Goal: Information Seeking & Learning: Learn about a topic

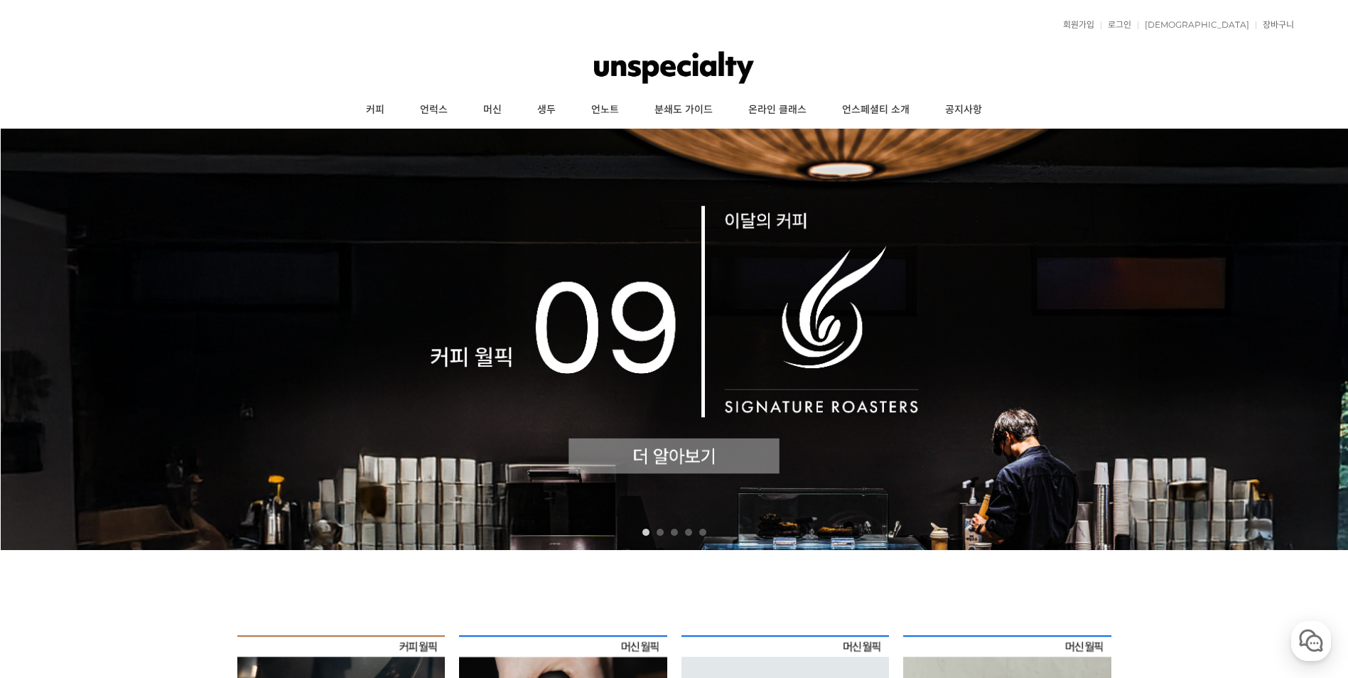
click at [641, 457] on img at bounding box center [674, 339] width 1348 height 421
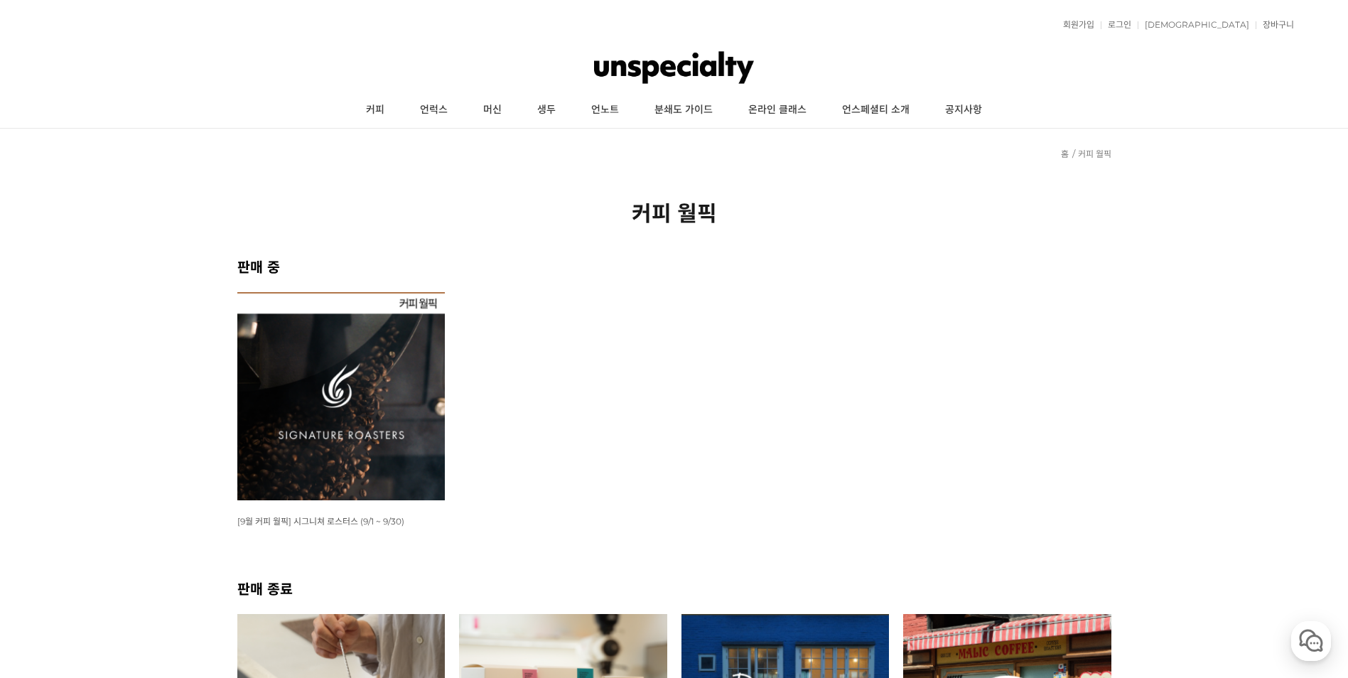
click at [375, 366] on img at bounding box center [341, 396] width 208 height 208
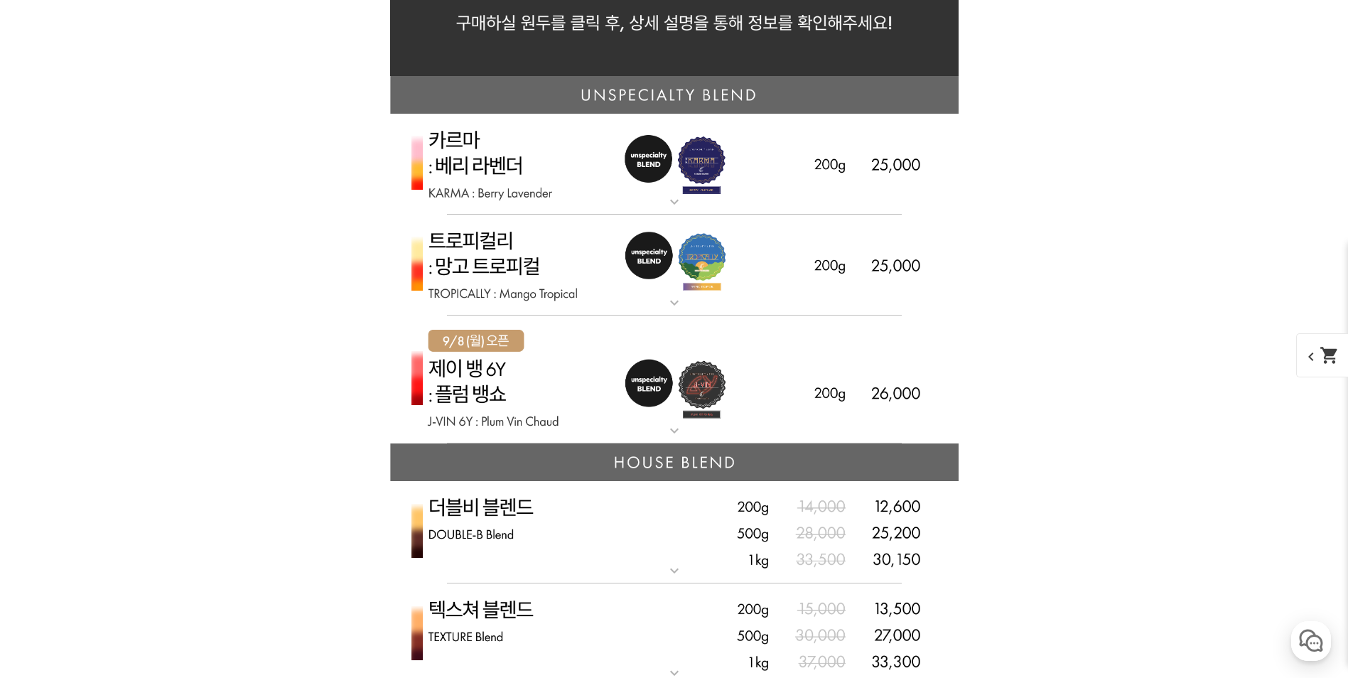
scroll to position [3624, 0]
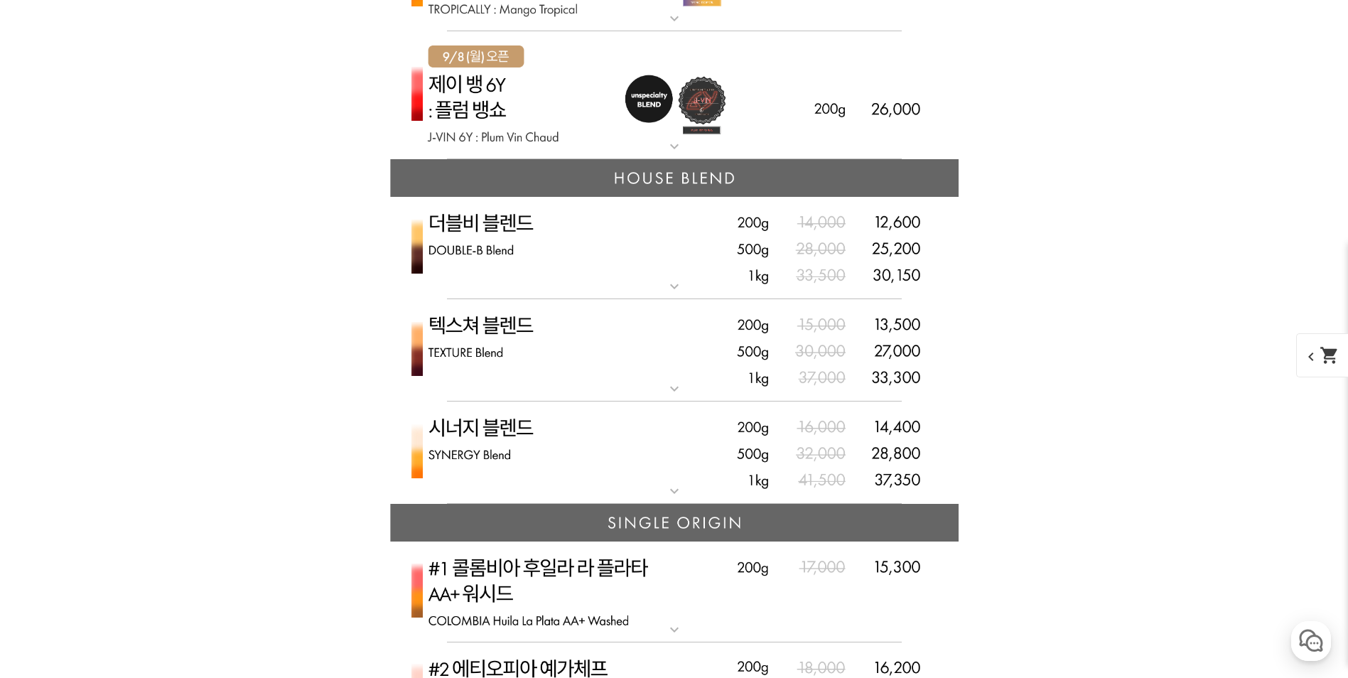
click at [693, 291] on img at bounding box center [674, 248] width 569 height 103
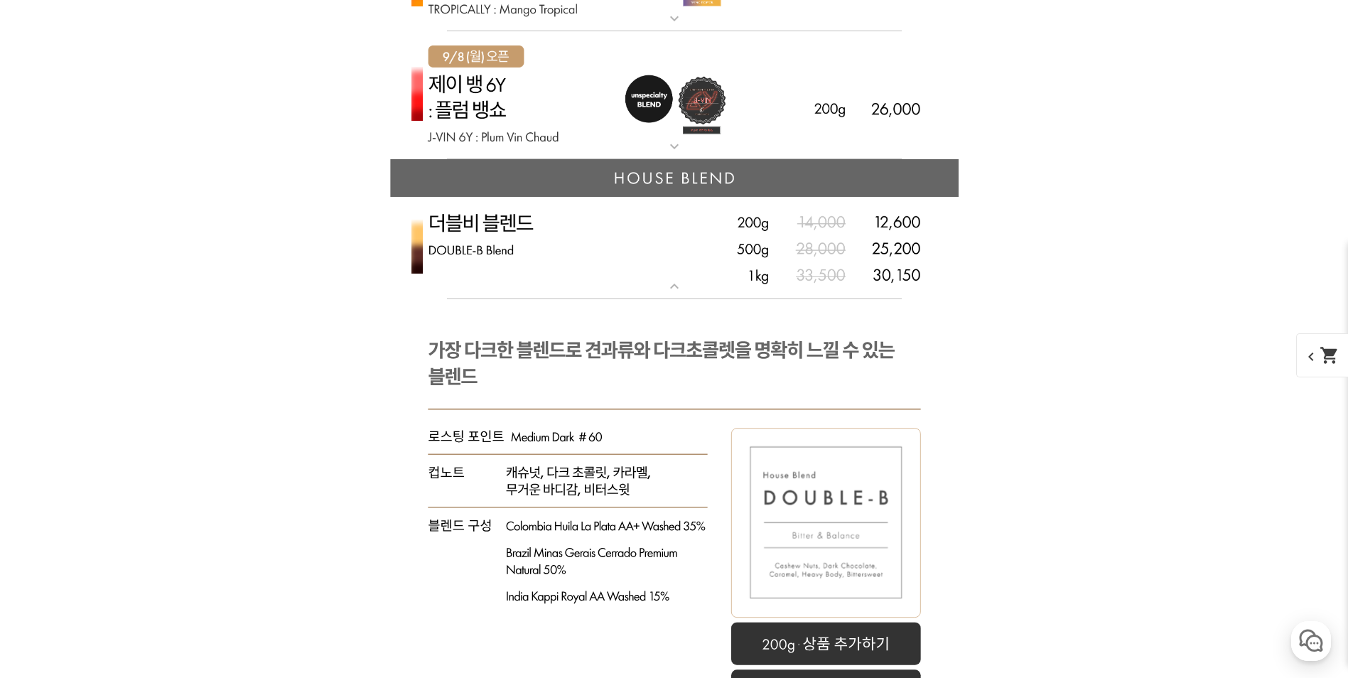
click at [691, 291] on img at bounding box center [674, 248] width 569 height 103
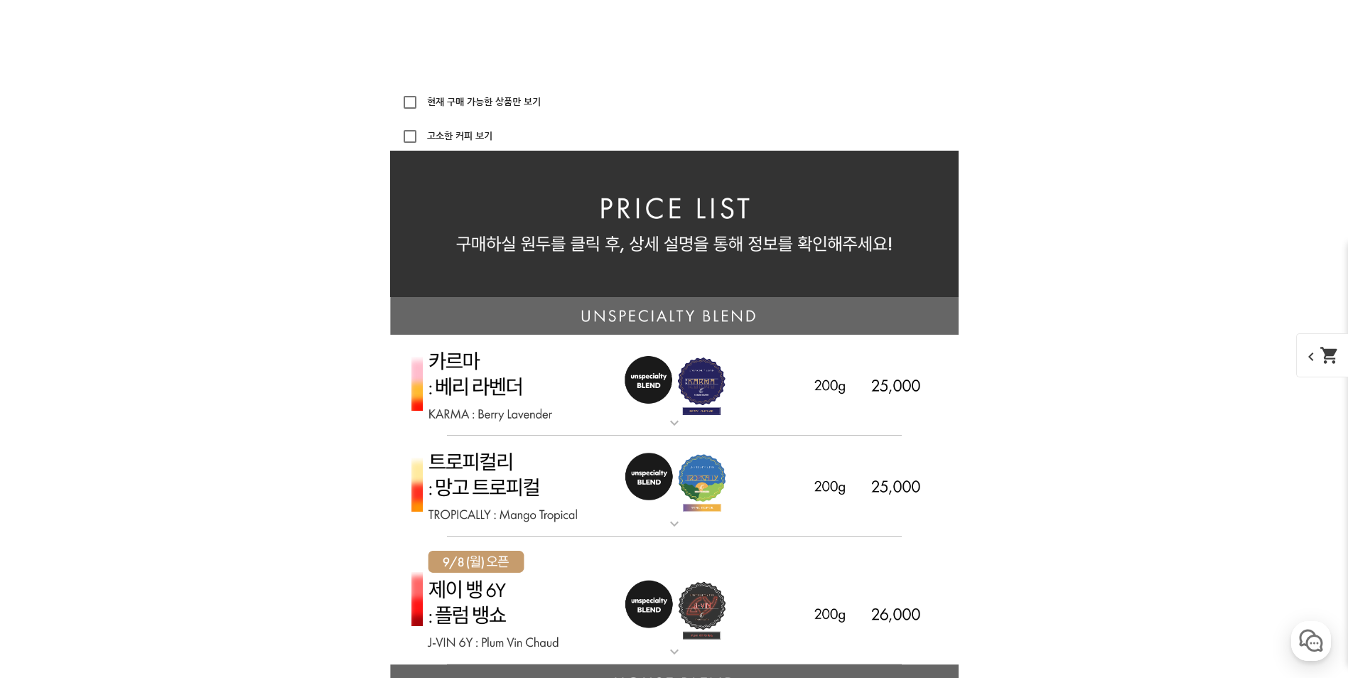
scroll to position [3127, 0]
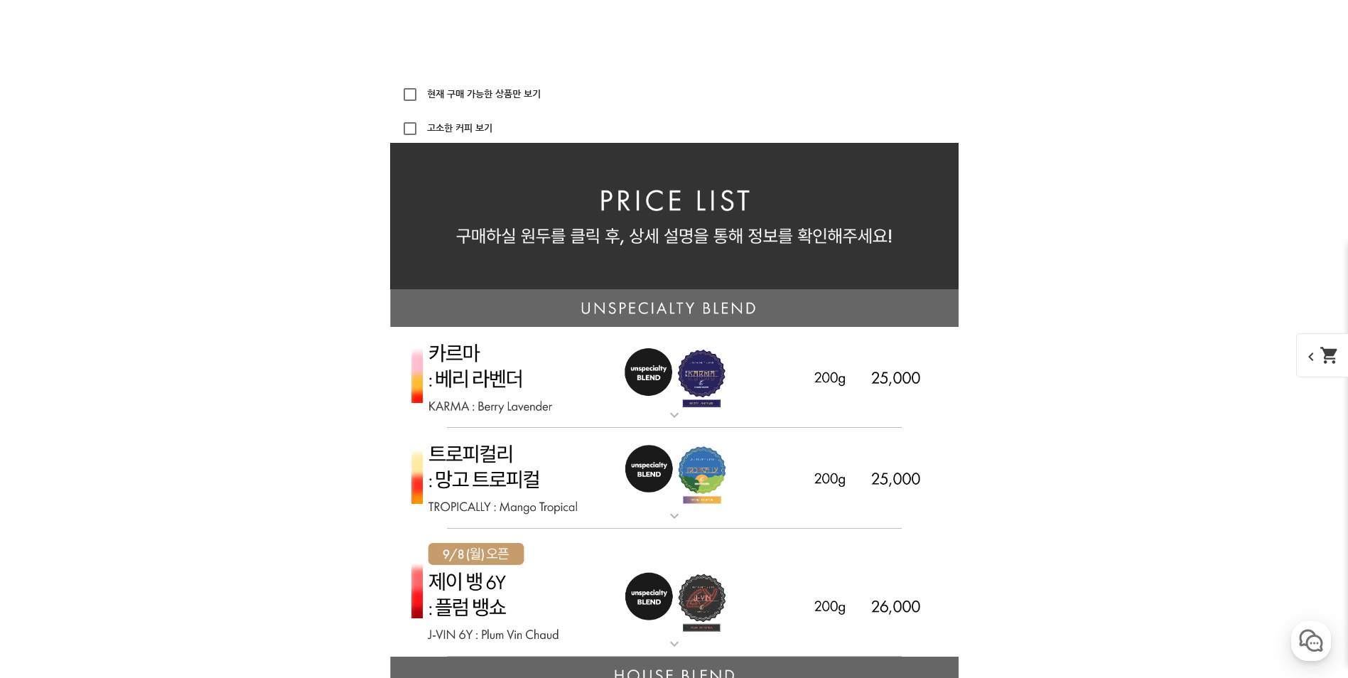
click at [666, 415] on mat-icon "expand_more" at bounding box center [674, 414] width 28 height 17
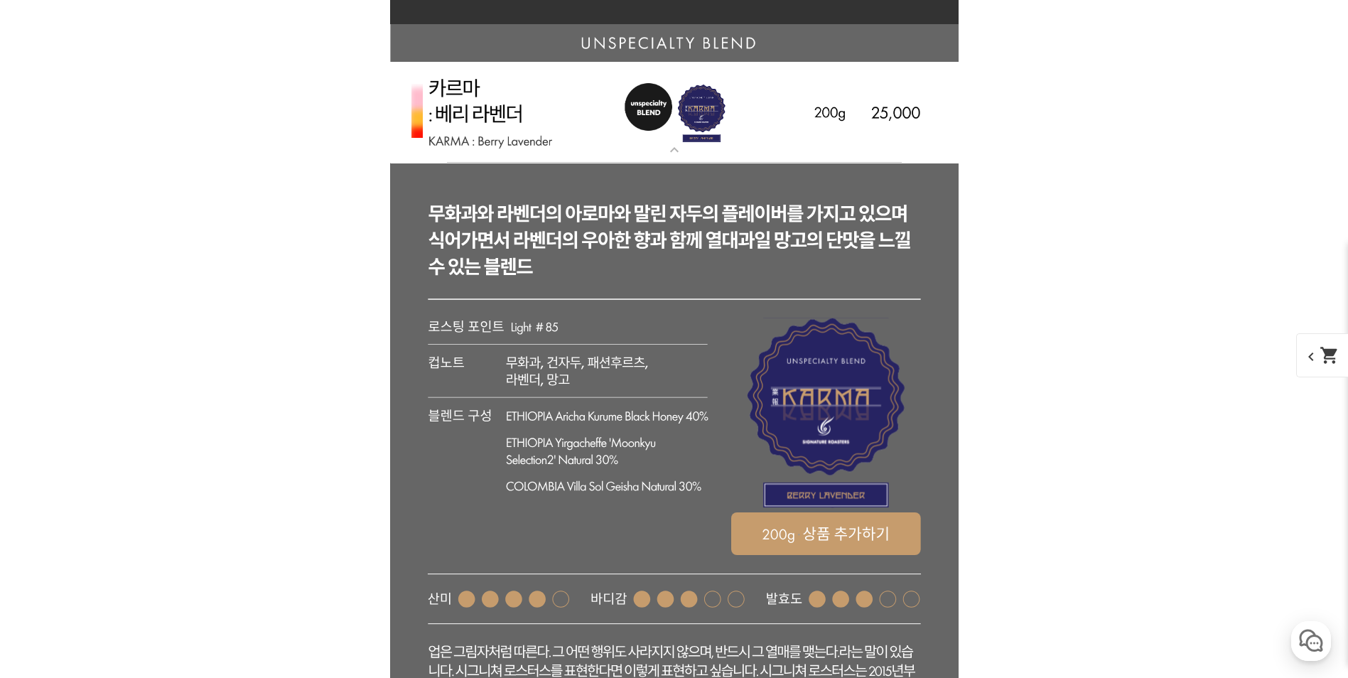
scroll to position [3411, 0]
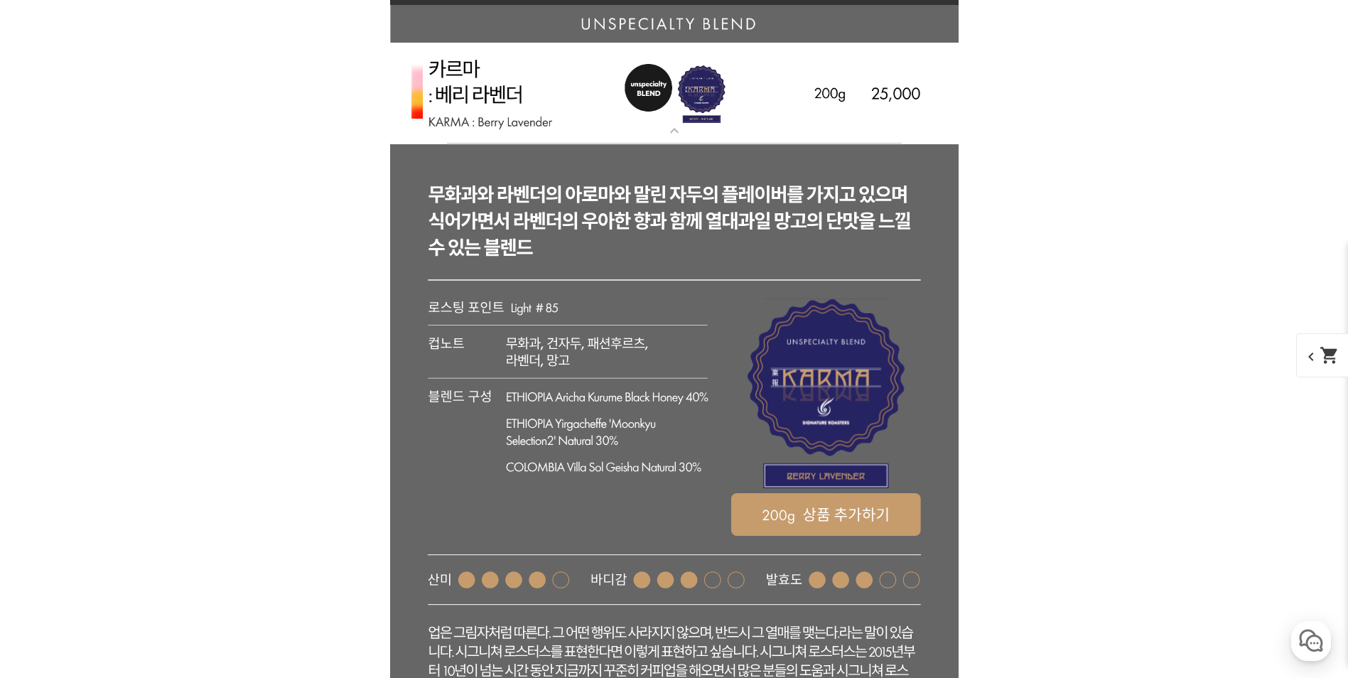
click at [687, 132] on mat-icon "expand_more" at bounding box center [674, 130] width 28 height 17
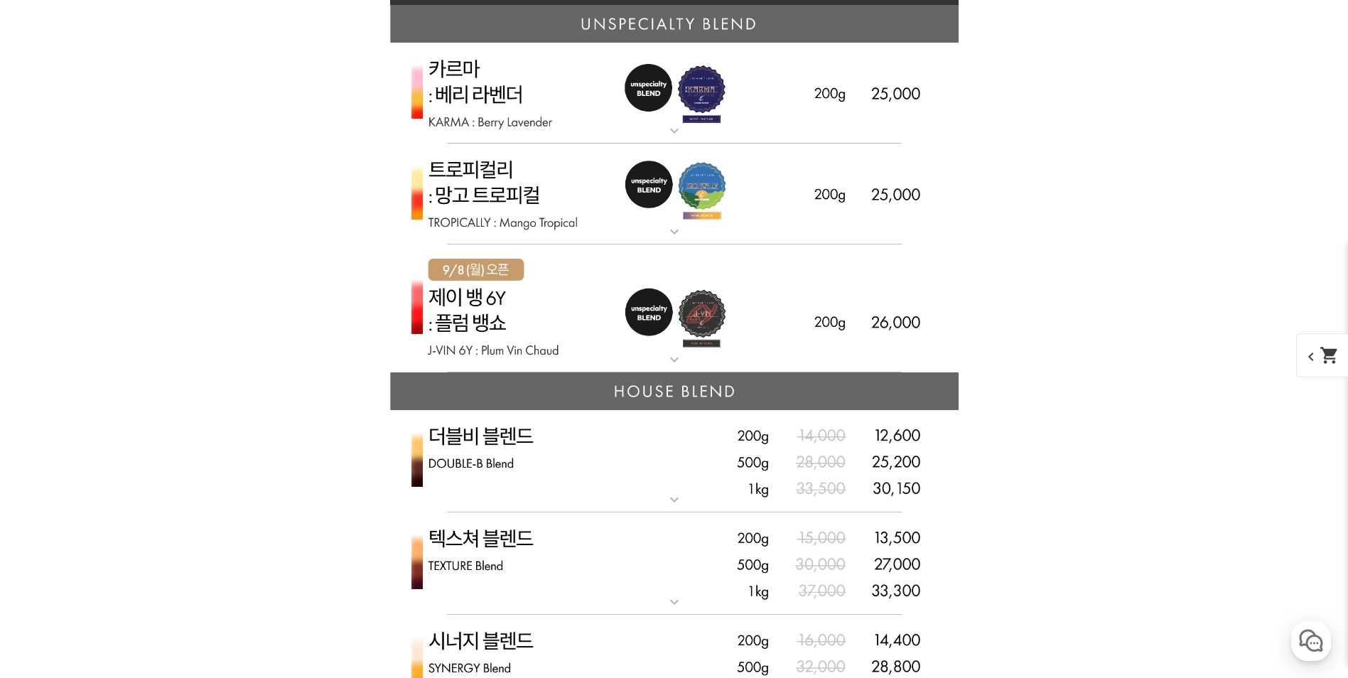
click at [681, 228] on mat-icon "expand_more" at bounding box center [674, 231] width 28 height 17
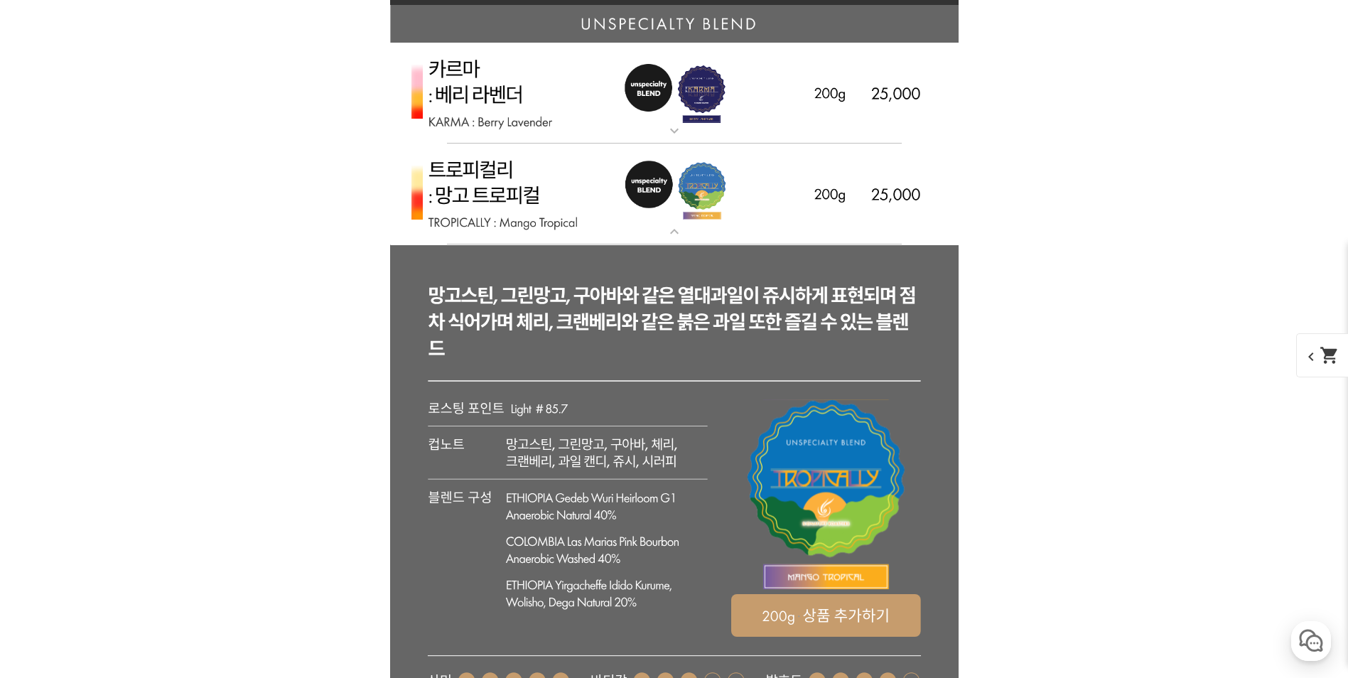
click at [687, 234] on mat-icon "expand_more" at bounding box center [674, 231] width 28 height 17
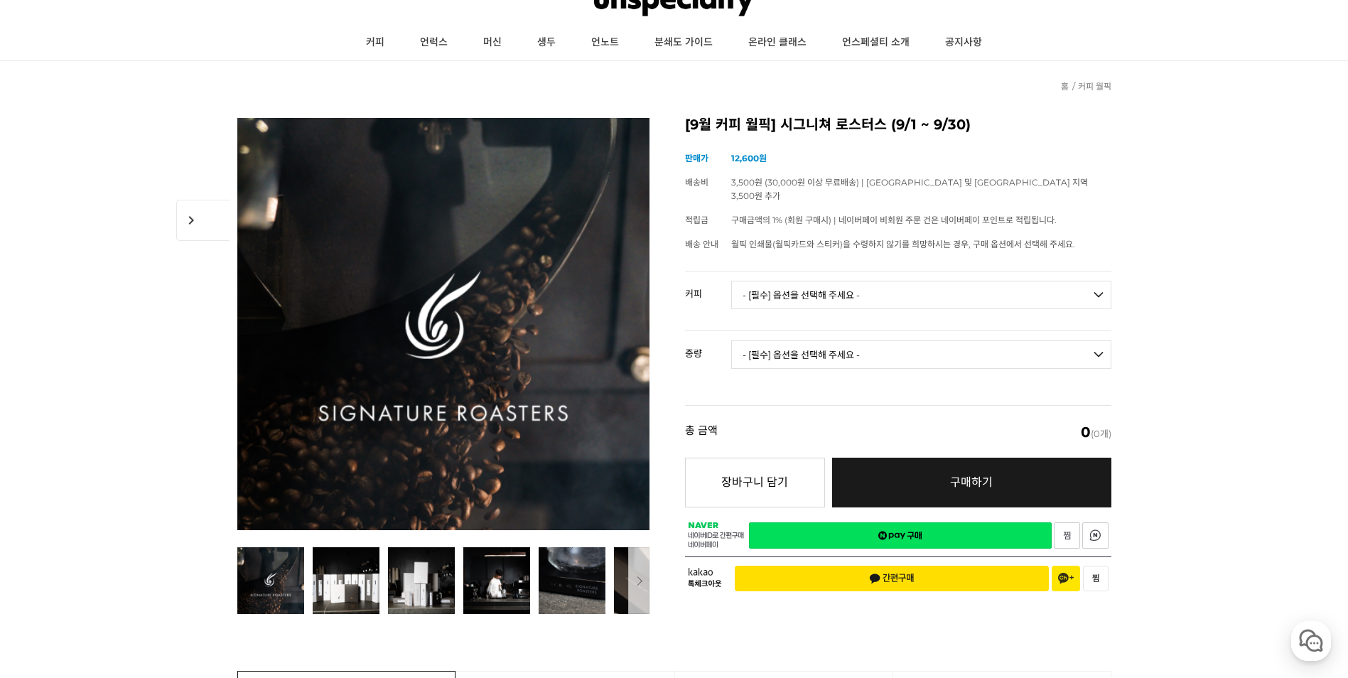
scroll to position [0, 0]
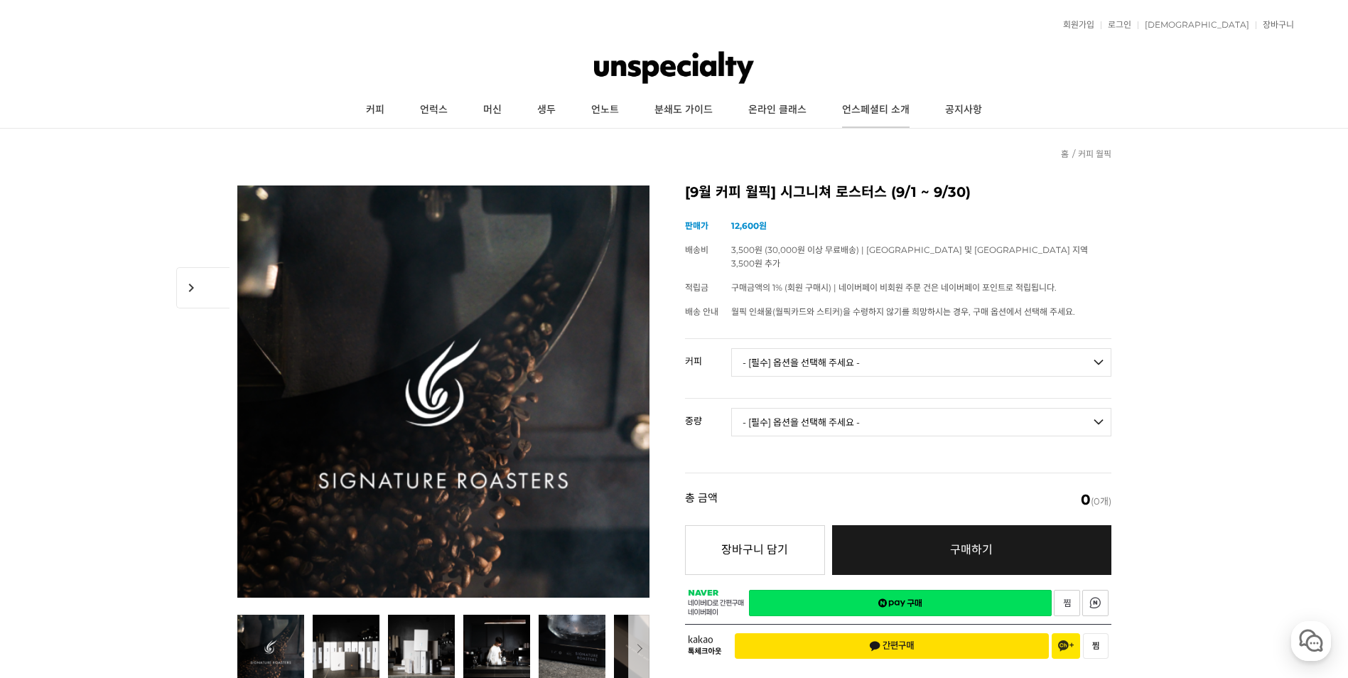
click at [863, 97] on link "언스페셜티 소개" at bounding box center [875, 110] width 103 height 36
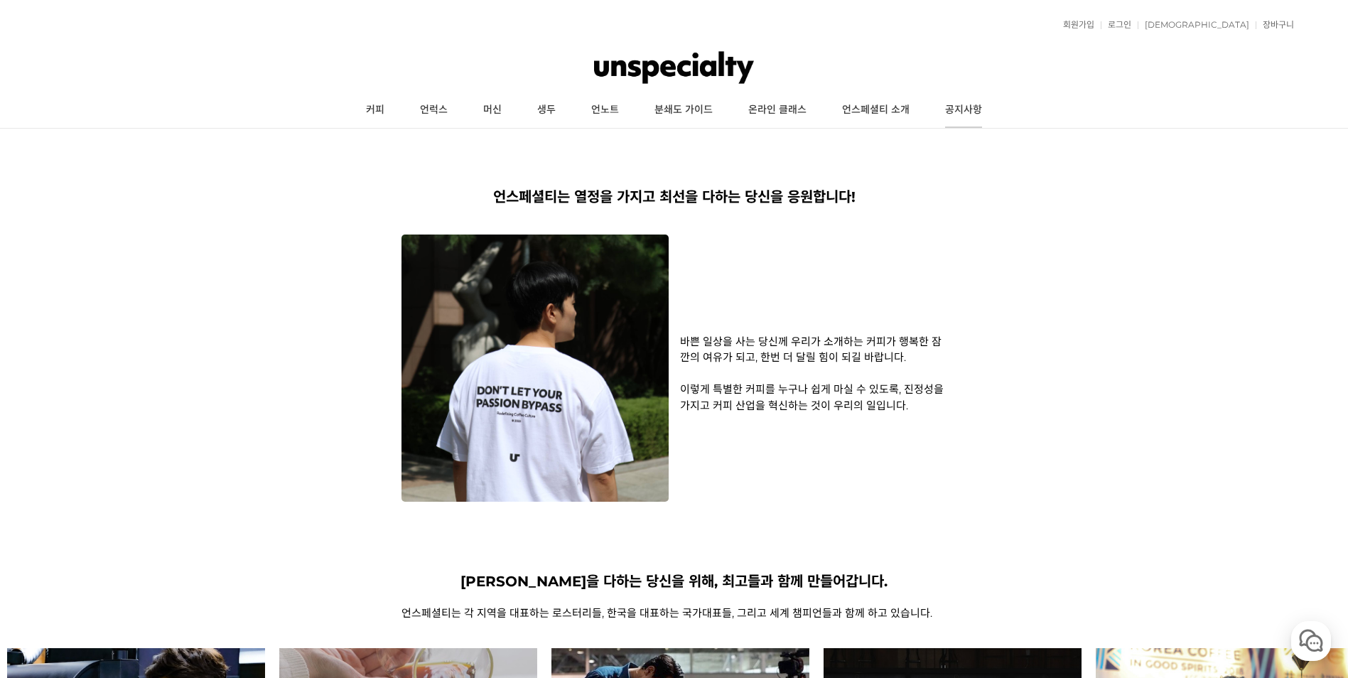
click at [944, 100] on link "공지사항" at bounding box center [963, 110] width 72 height 36
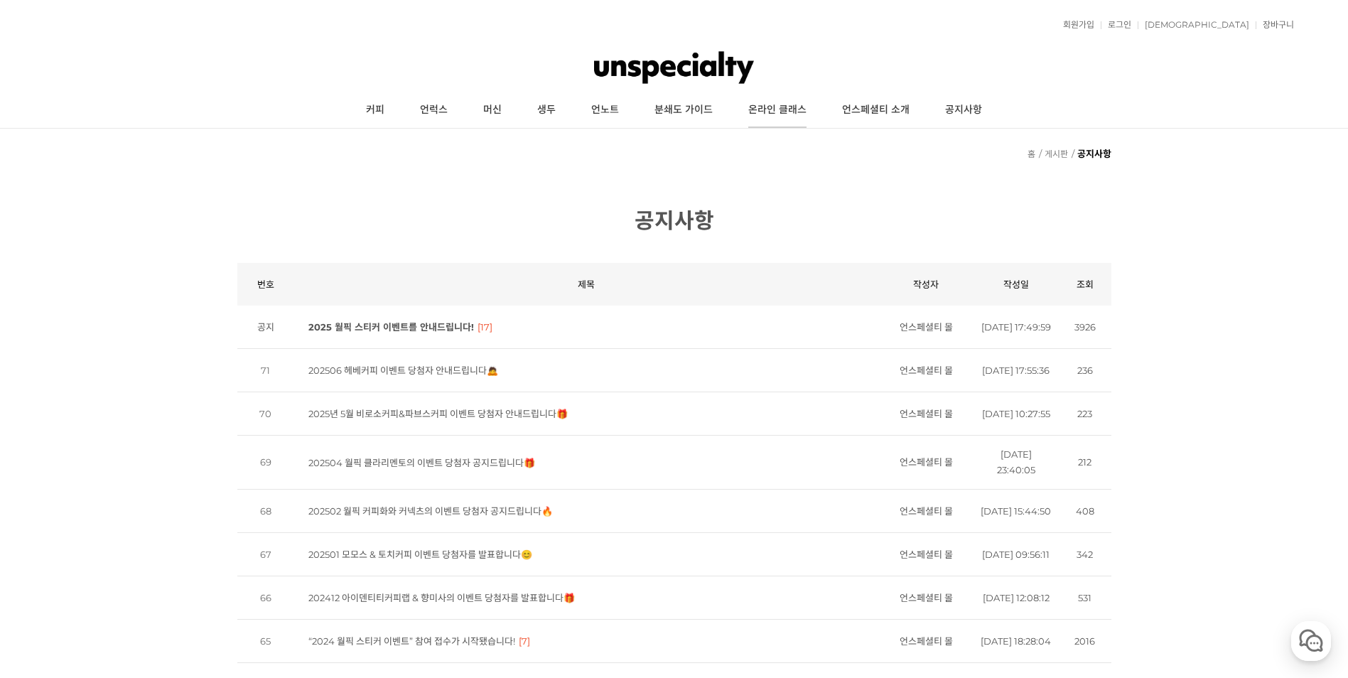
click at [779, 102] on link "온라인 클래스" at bounding box center [778, 110] width 94 height 36
click at [886, 124] on link "언스페셜티 소개" at bounding box center [875, 110] width 103 height 36
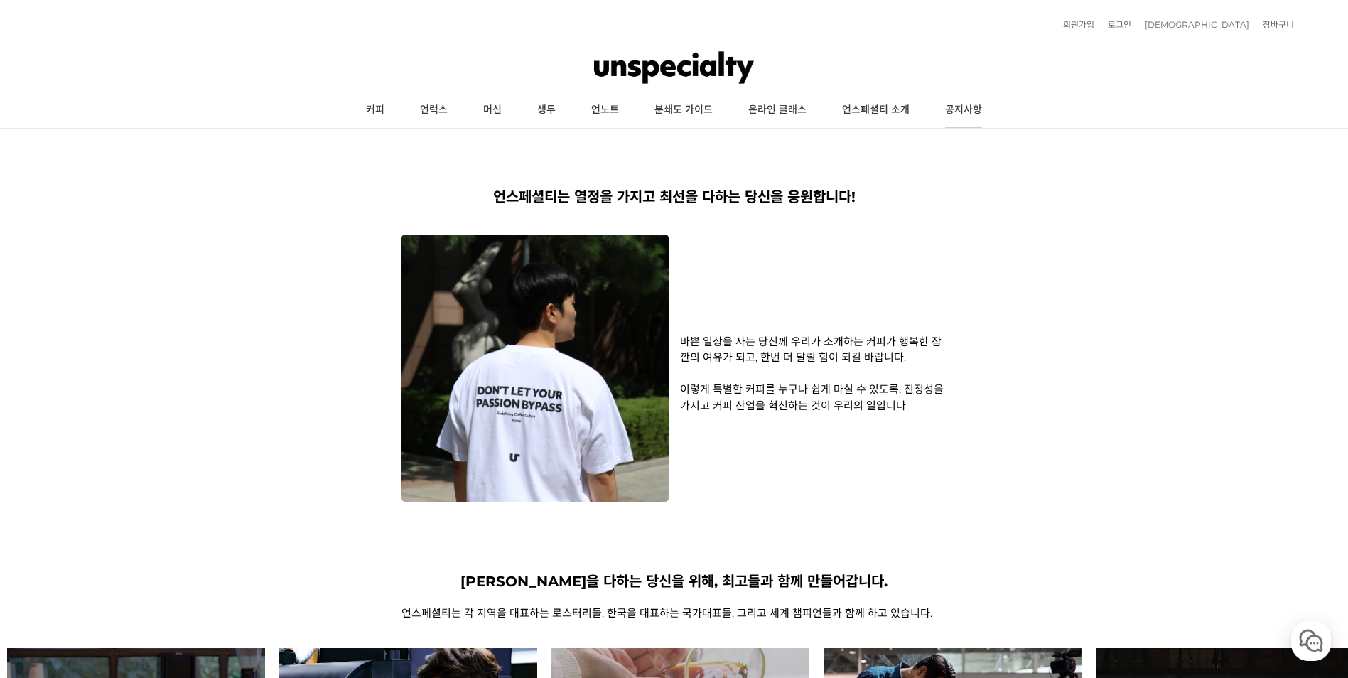
click at [949, 96] on link "공지사항" at bounding box center [963, 110] width 72 height 36
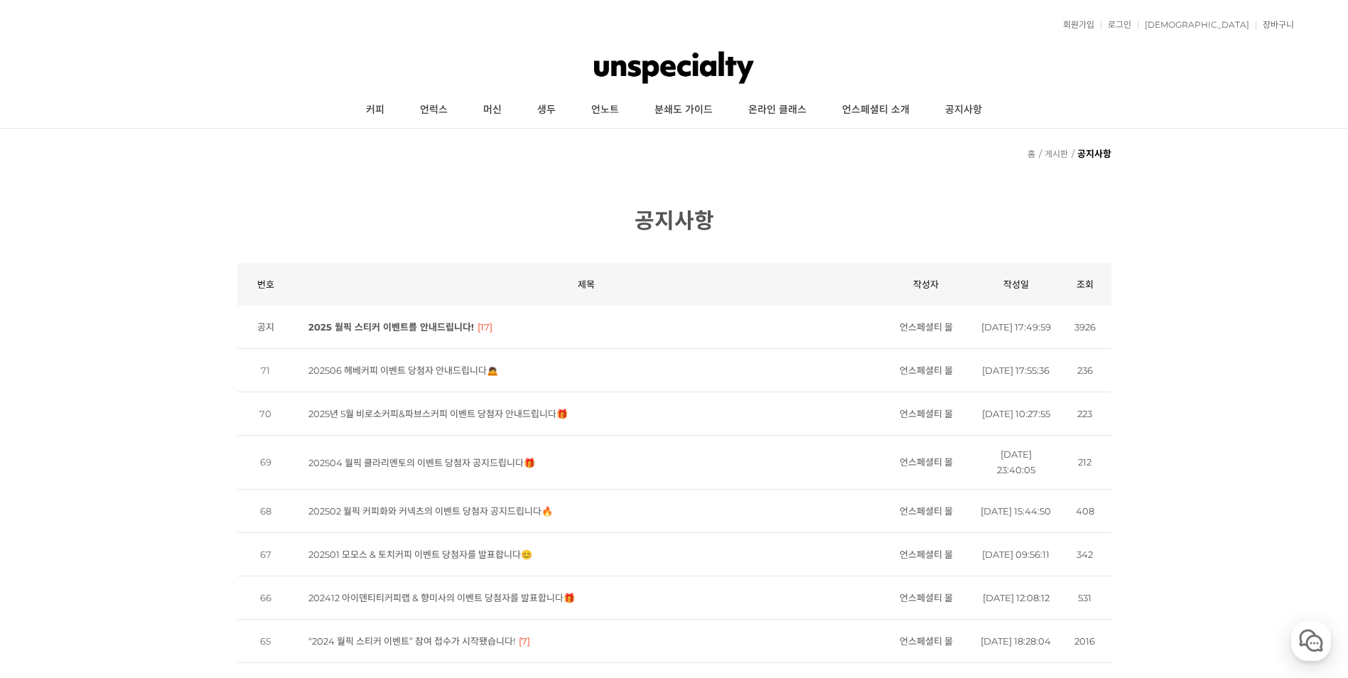
click at [744, 73] on img at bounding box center [674, 67] width 160 height 43
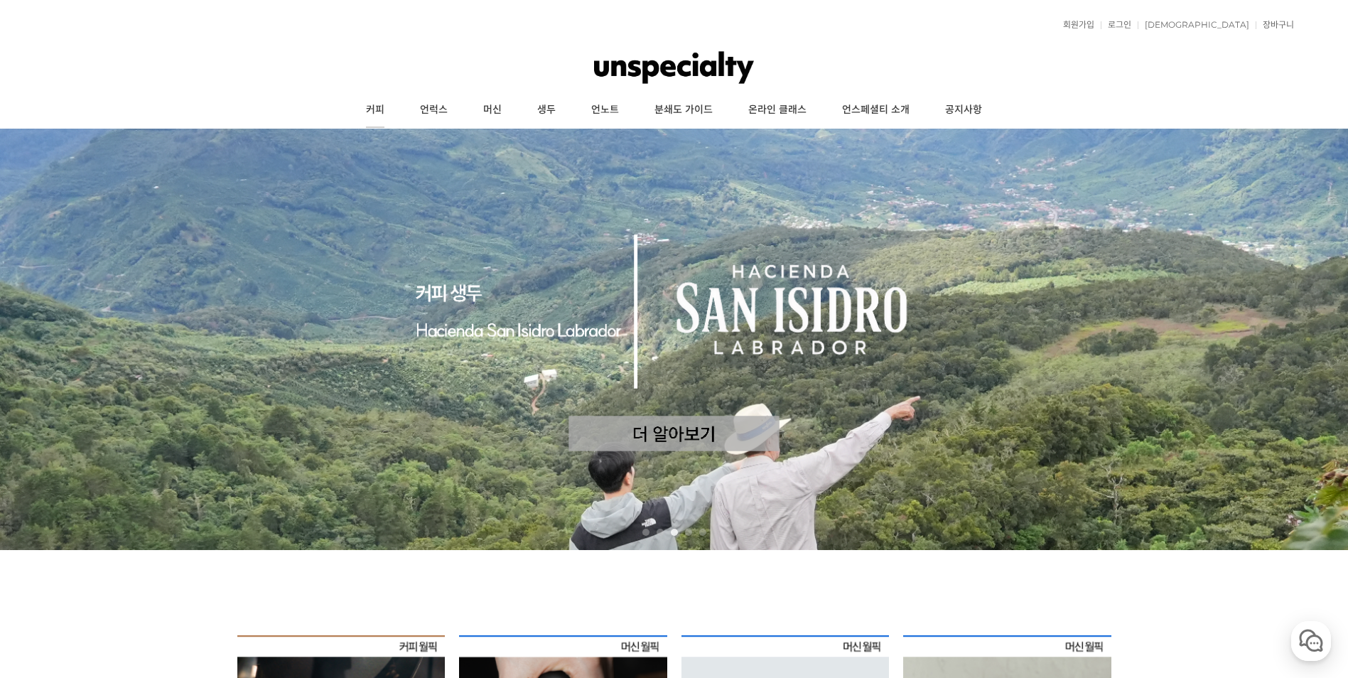
click at [363, 101] on link "커피" at bounding box center [375, 110] width 54 height 36
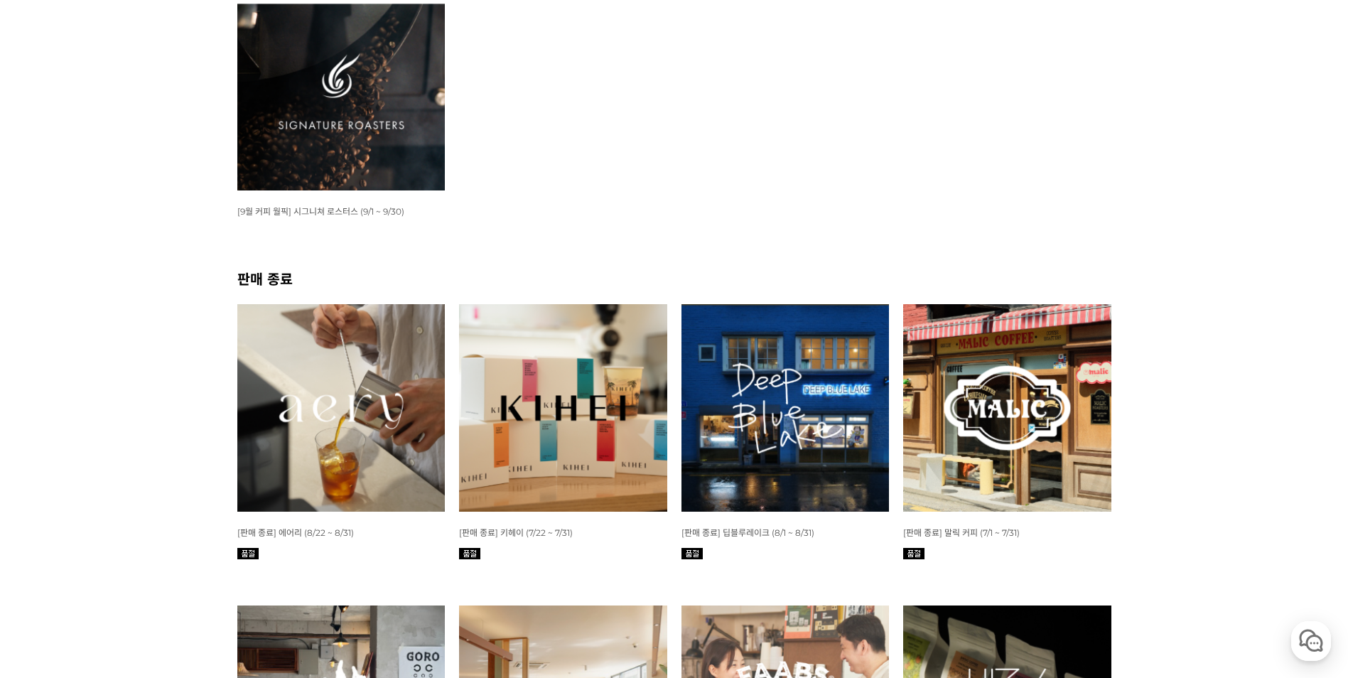
scroll to position [284, 0]
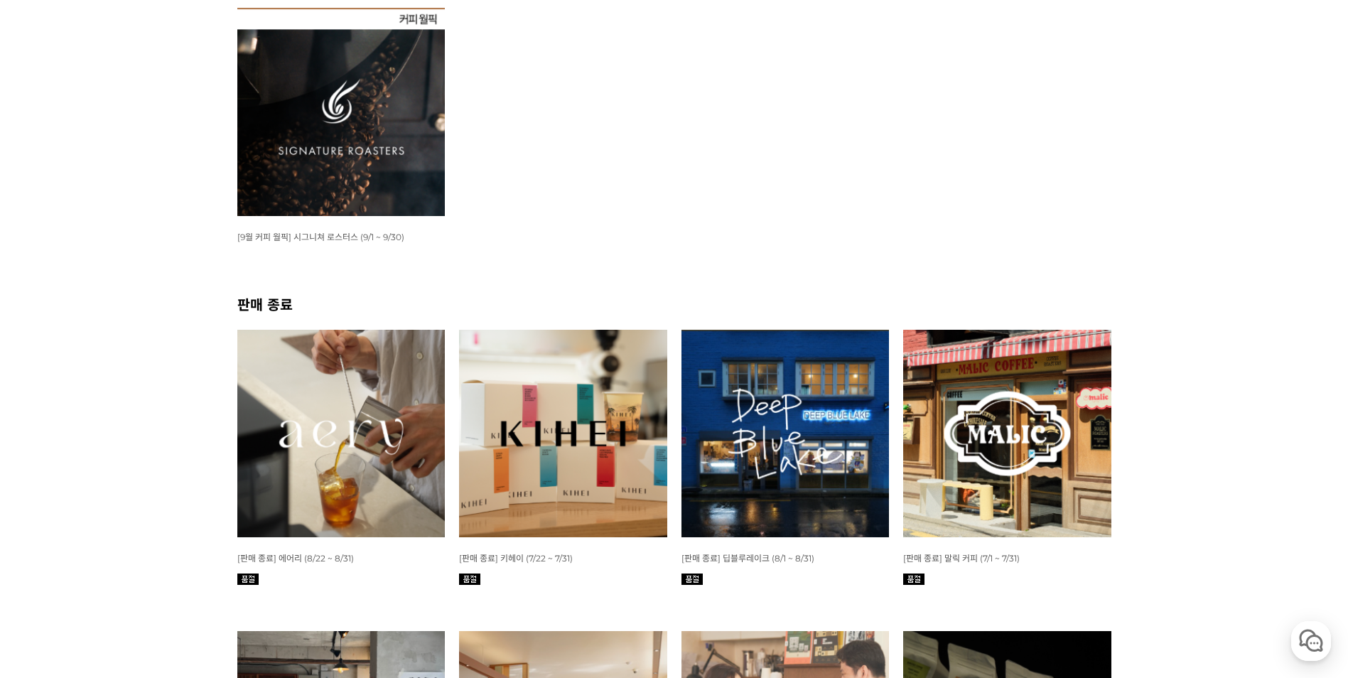
click at [404, 123] on img at bounding box center [341, 112] width 208 height 208
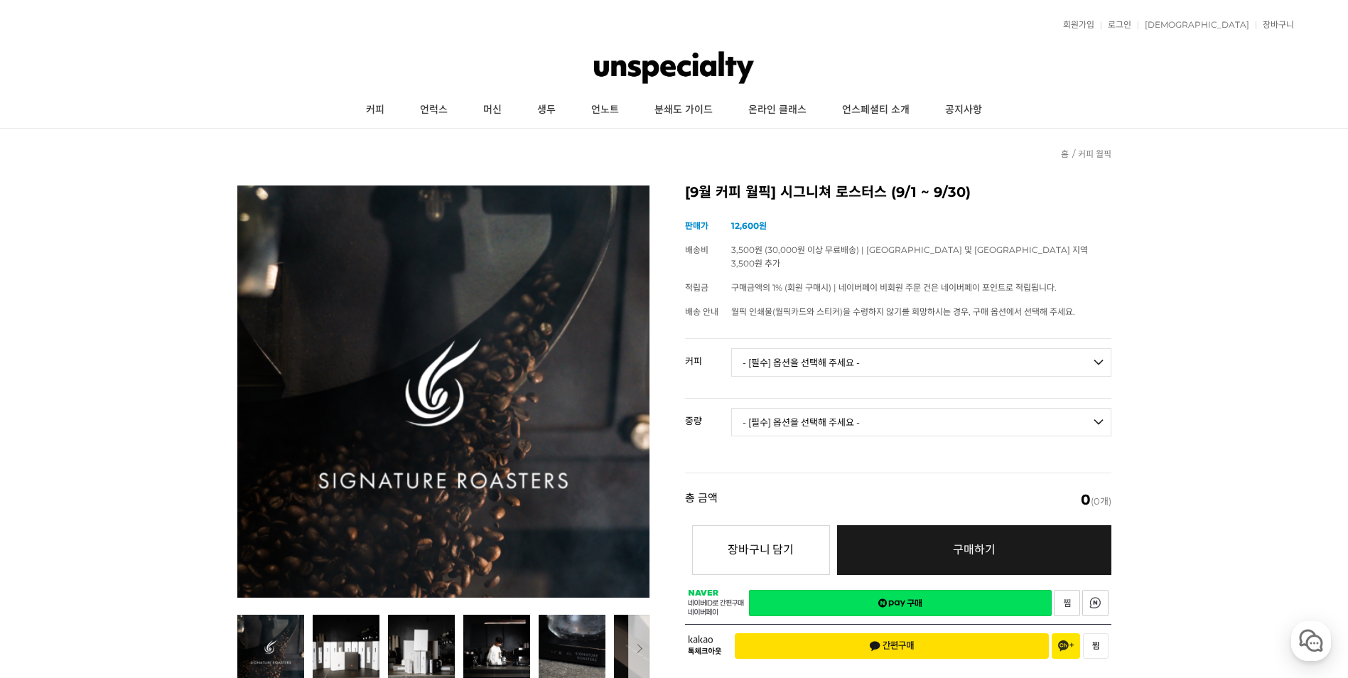
click at [1001, 367] on td "- [필수] 옵션을 선택해 주세요 - ------------------- 언스페셜티 분쇄도 가이드 종이(주문 1건당 최대 1개 제공) 월픽 인…" at bounding box center [921, 368] width 380 height 59
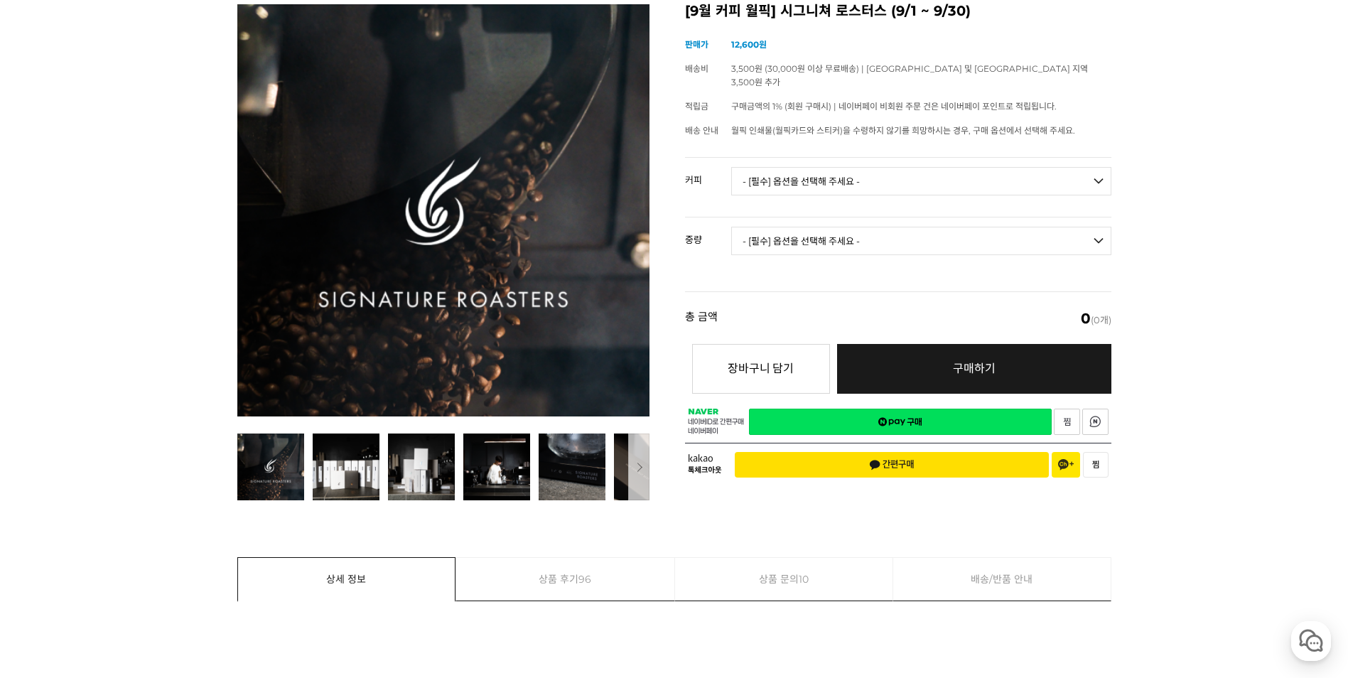
scroll to position [355, 0]
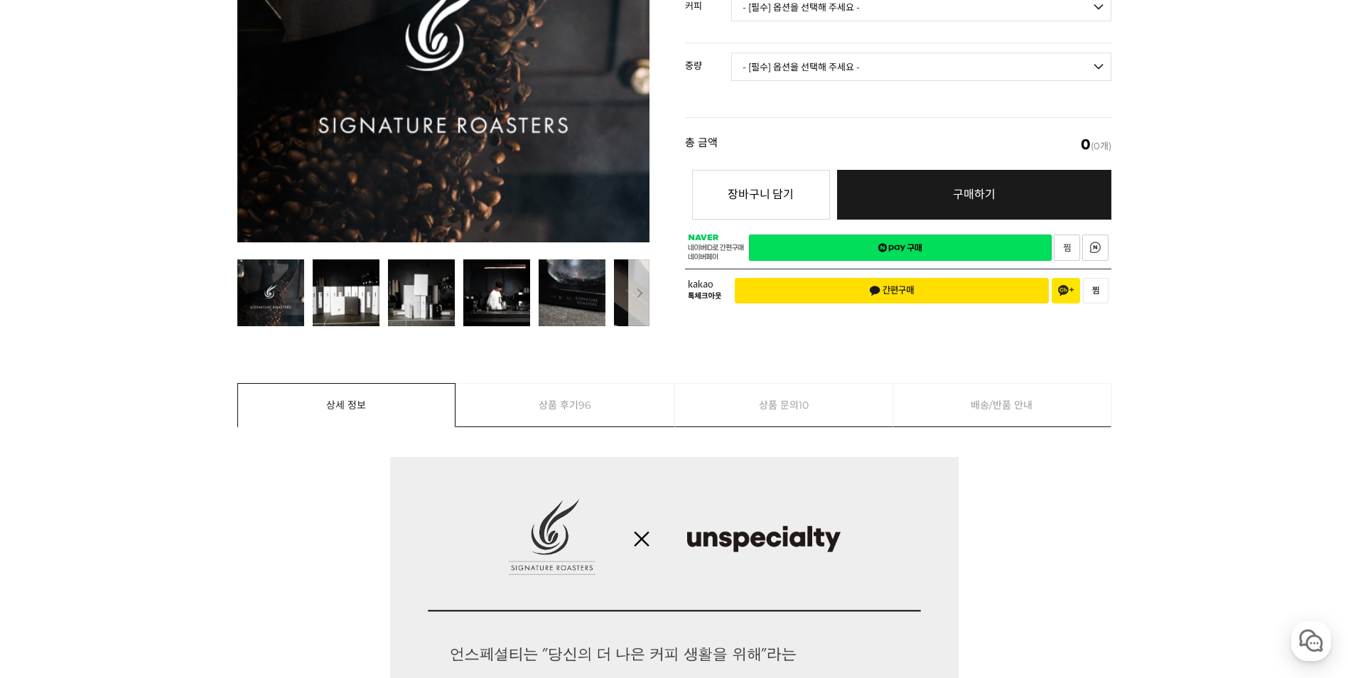
click at [795, 401] on link "상품 문의 10" at bounding box center [784, 405] width 218 height 43
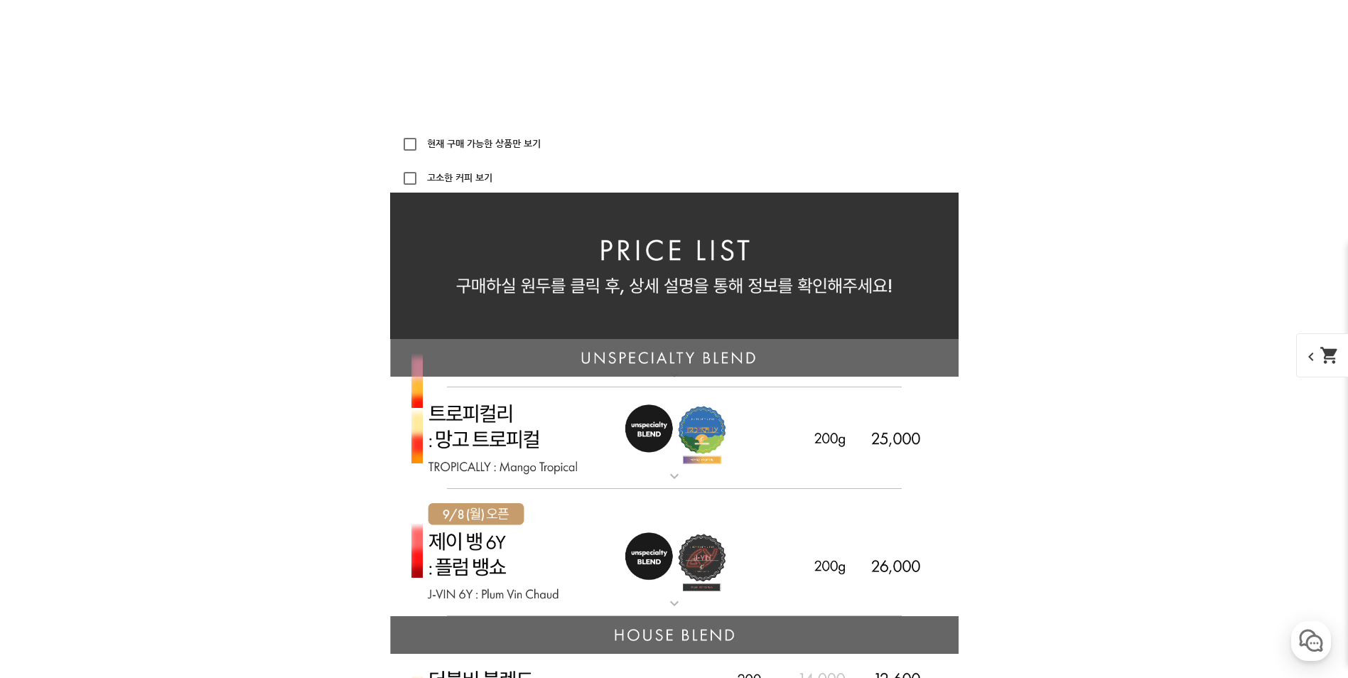
scroll to position [3226, 0]
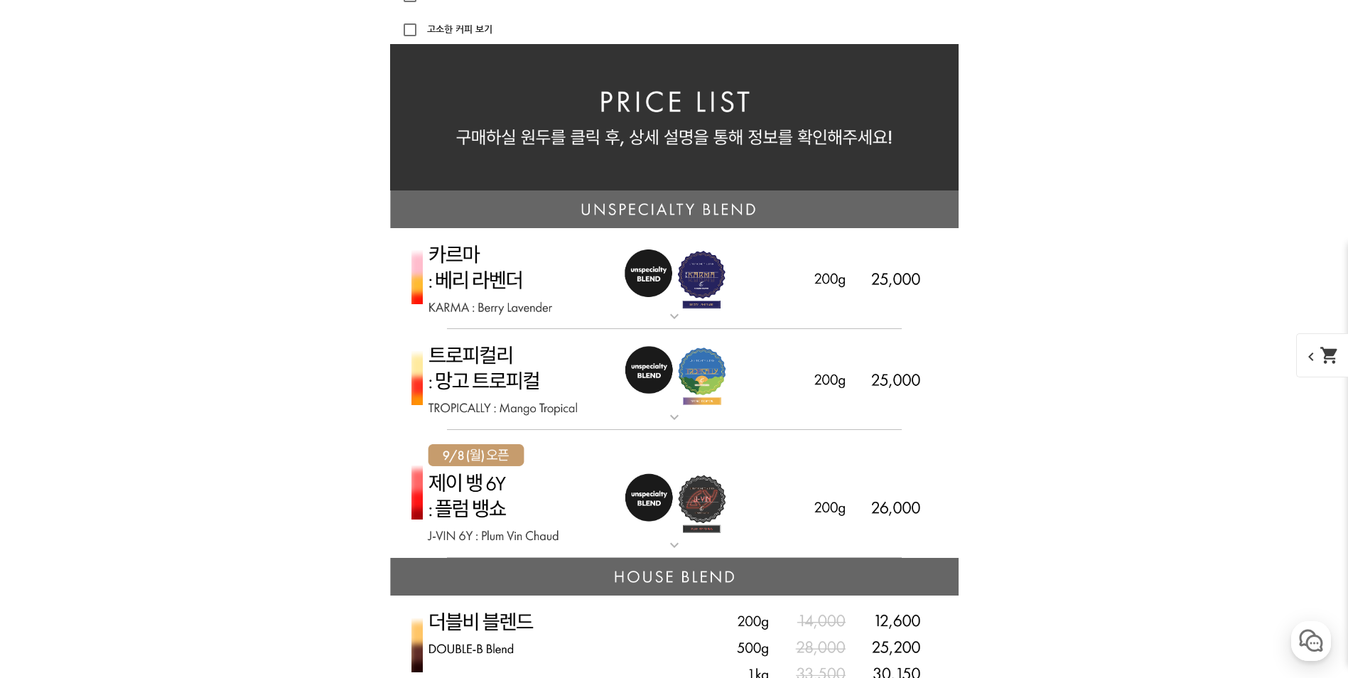
click at [683, 421] on mat-icon "expand_more" at bounding box center [674, 417] width 28 height 17
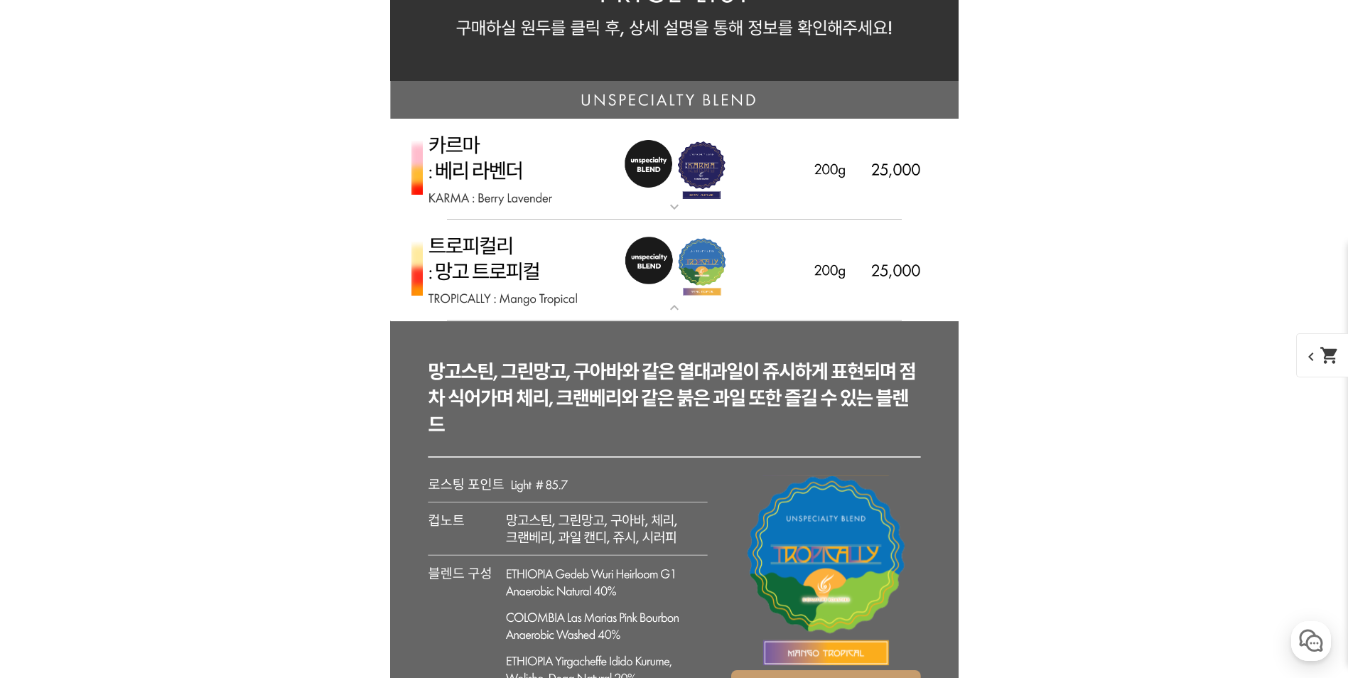
scroll to position [3439, 0]
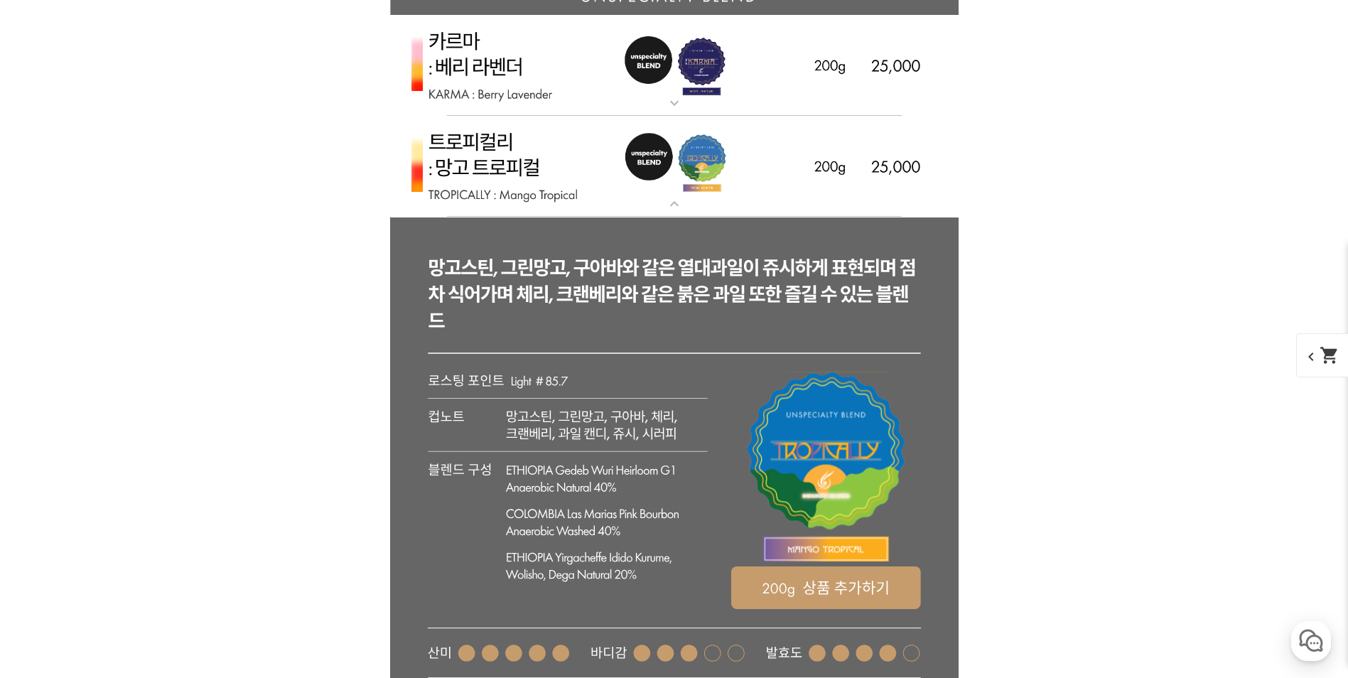
click at [670, 105] on mat-icon "expand_more" at bounding box center [674, 103] width 28 height 17
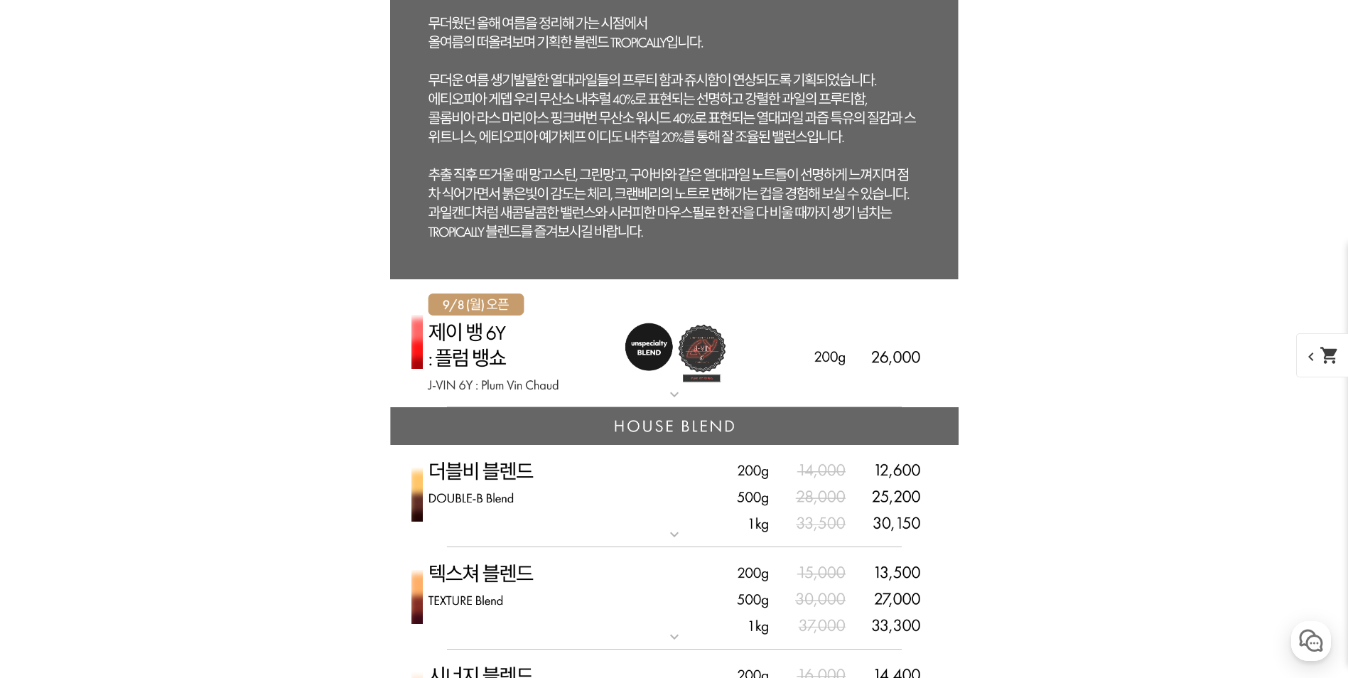
scroll to position [4931, 0]
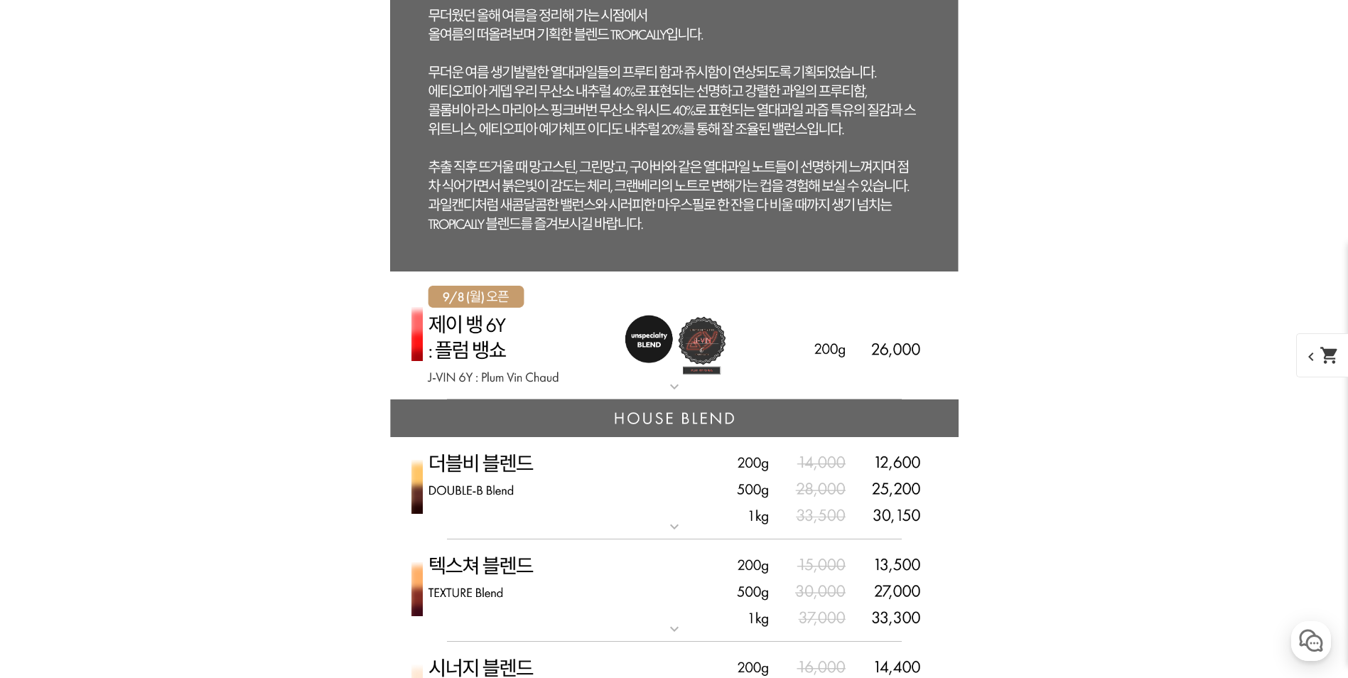
click at [696, 388] on img at bounding box center [674, 335] width 569 height 129
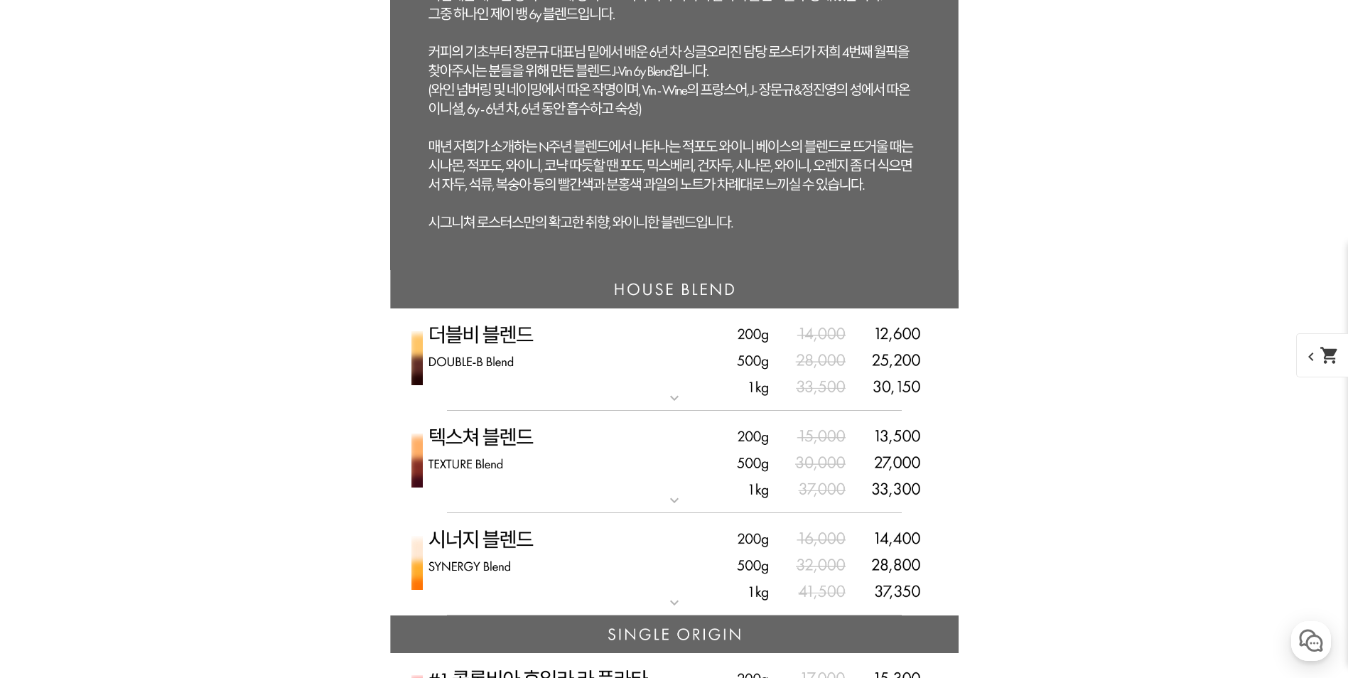
scroll to position [5952, 0]
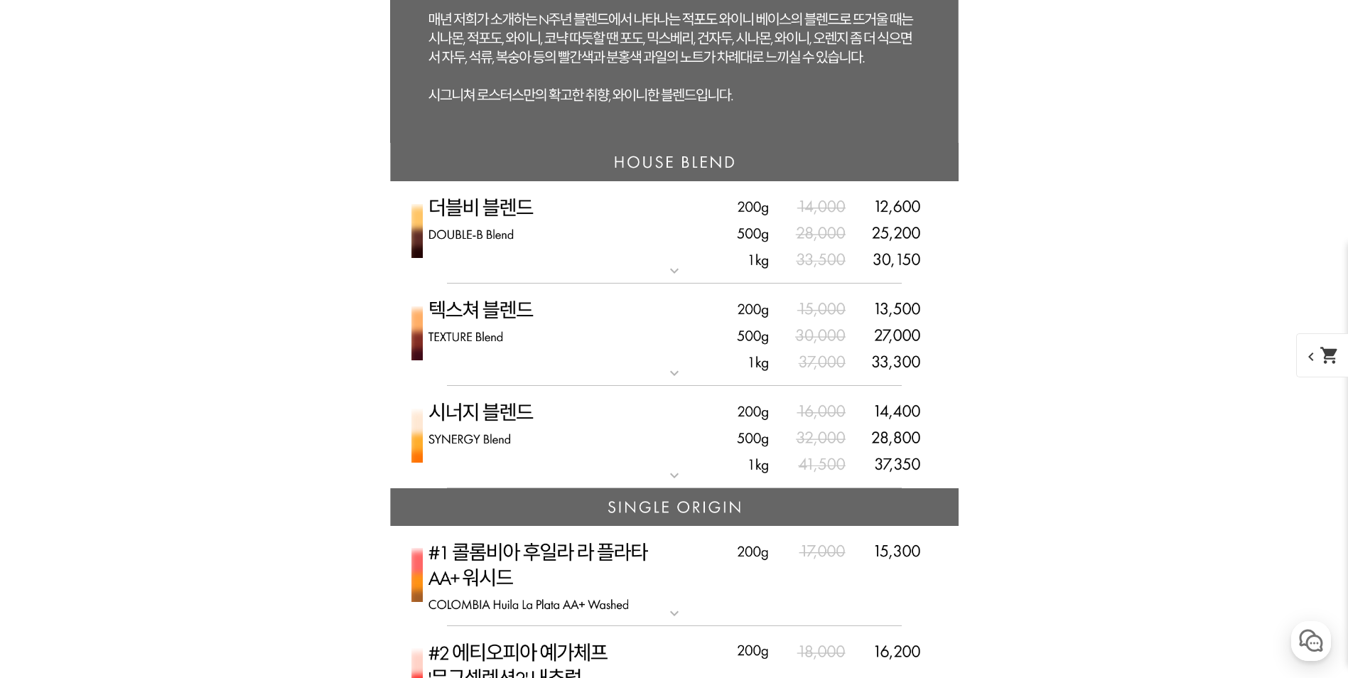
click at [660, 481] on mat-icon "expand_more" at bounding box center [674, 475] width 28 height 17
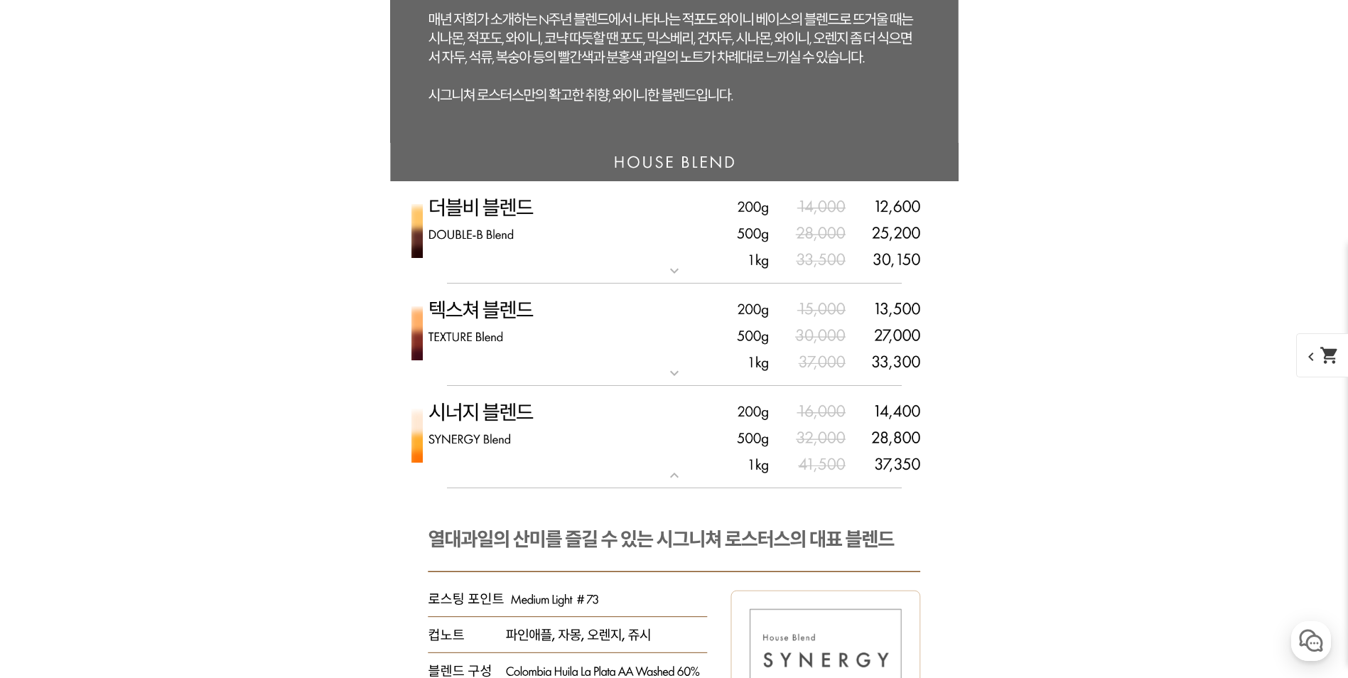
click at [701, 365] on img at bounding box center [674, 335] width 569 height 103
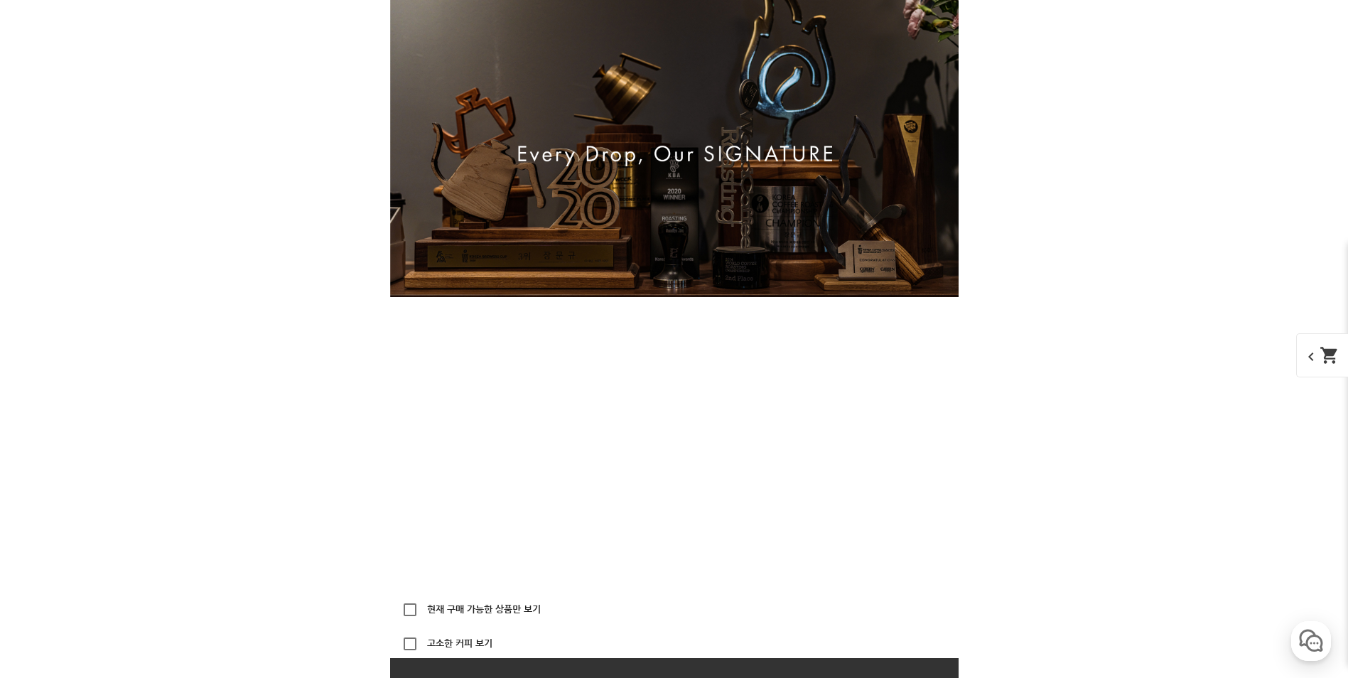
scroll to position [2256, 0]
